Goal: Information Seeking & Learning: Understand process/instructions

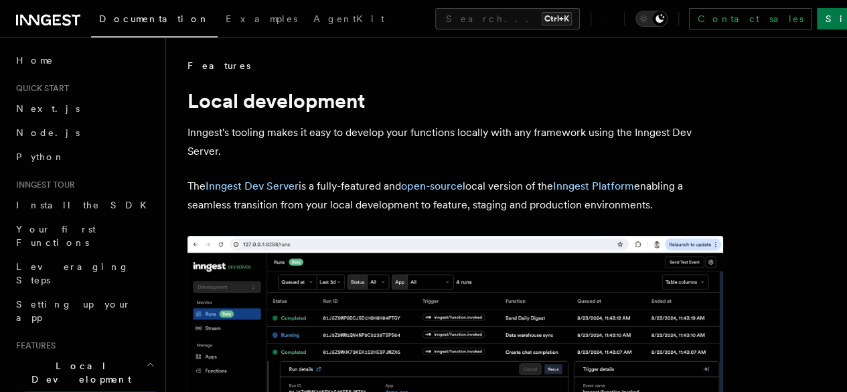
click at [442, 152] on p "Inngest's tooling makes it easy to develop your functions locally with any fram…" at bounding box center [456, 142] width 536 height 38
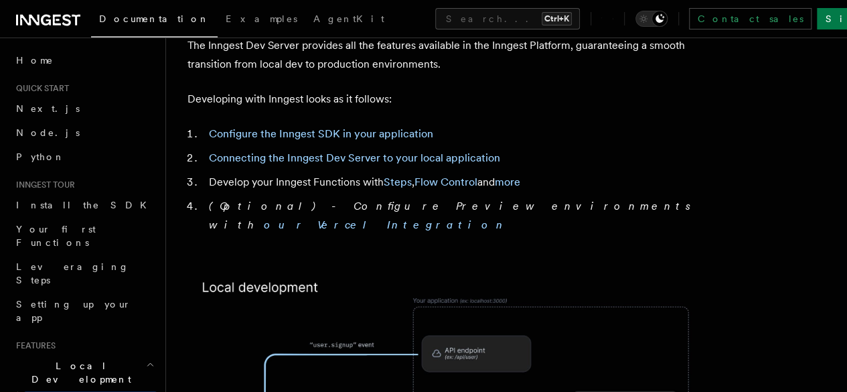
scroll to position [751, 0]
click at [40, 103] on span "Next.js" at bounding box center [48, 108] width 64 height 11
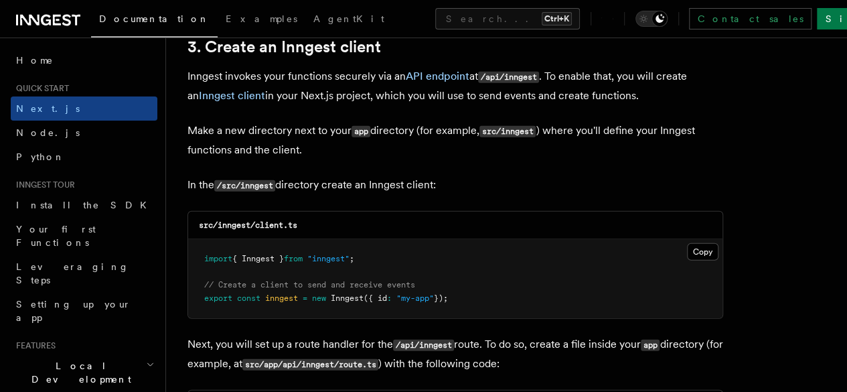
scroll to position [1611, 0]
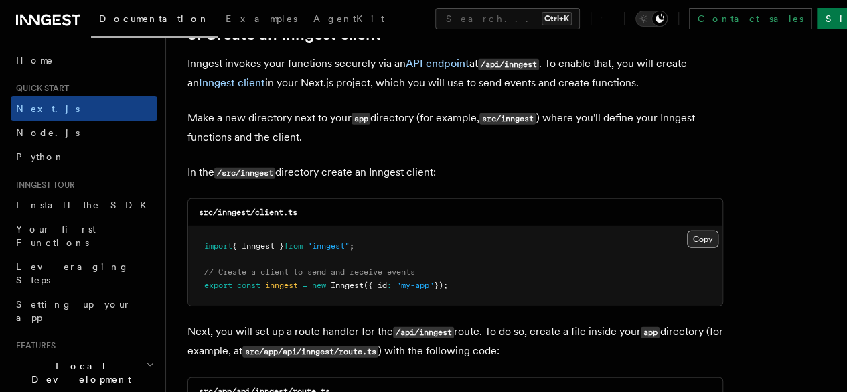
click at [687, 230] on button "Copy Copied" at bounding box center [702, 238] width 31 height 17
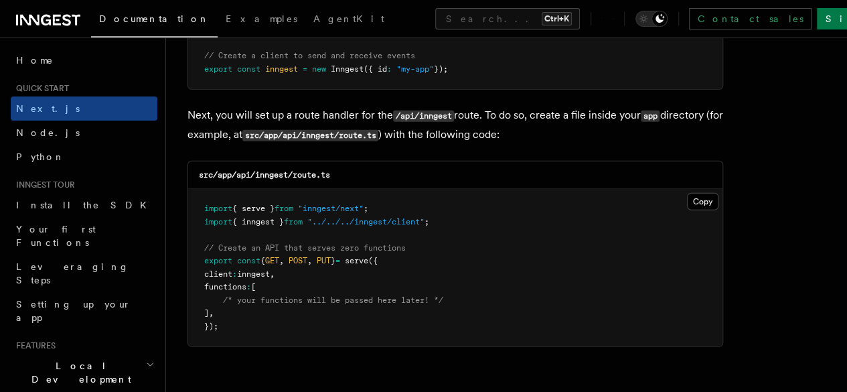
scroll to position [1828, 0]
click at [687, 192] on button "Copy Copied" at bounding box center [702, 200] width 31 height 17
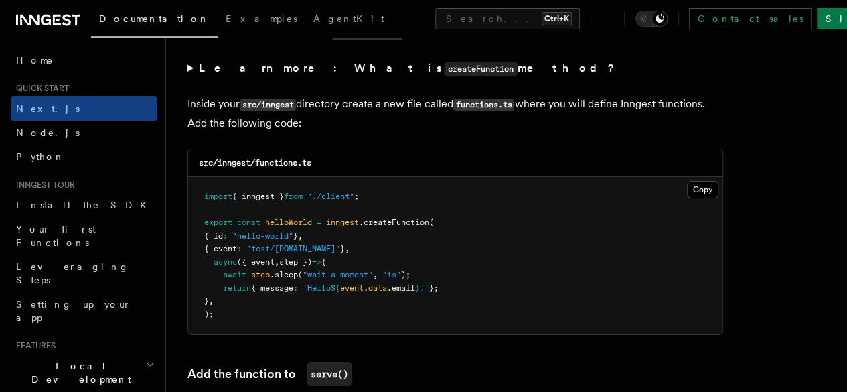
scroll to position [2338, 0]
click at [687, 184] on button "Copy Copied" at bounding box center [702, 188] width 31 height 17
